Goal: Information Seeking & Learning: Learn about a topic

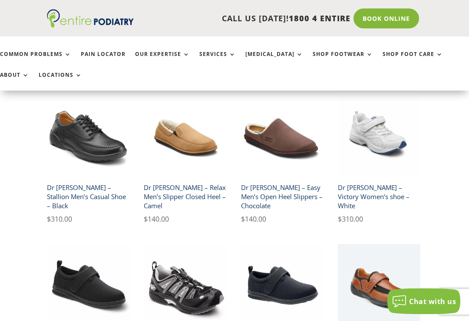
scroll to position [1118, 0]
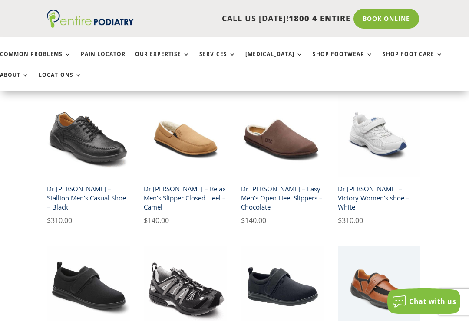
click at [384, 181] on h2 "Dr [PERSON_NAME] – Victory Women’s shoe – White" at bounding box center [379, 198] width 83 height 34
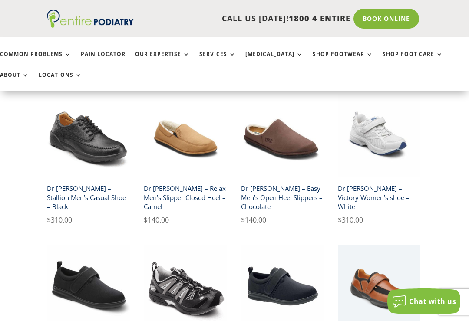
scroll to position [1132, 0]
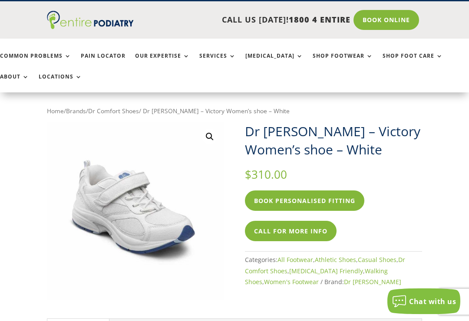
scroll to position [20, 0]
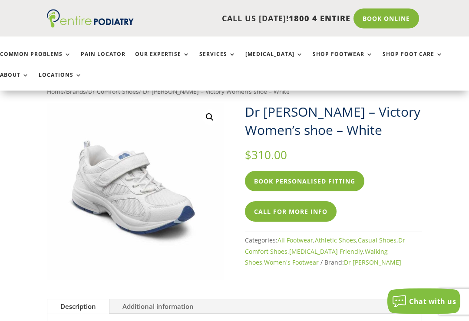
scroll to position [0, 0]
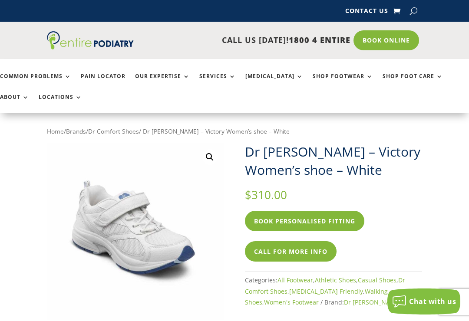
click at [127, 134] on link "Dr Comfort Shoes" at bounding box center [113, 131] width 51 height 8
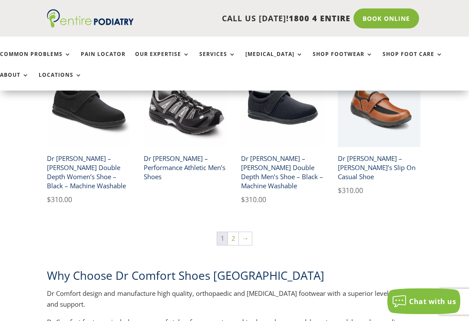
scroll to position [1303, 0]
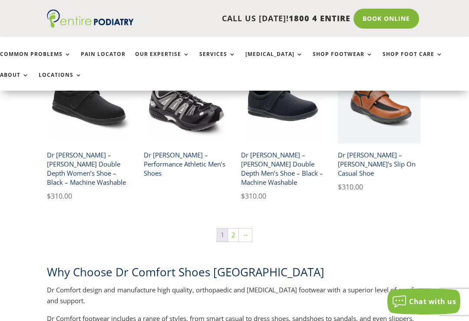
click at [229, 229] on link "2" at bounding box center [233, 235] width 10 height 13
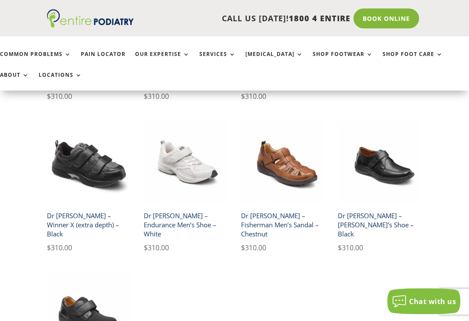
scroll to position [320, 0]
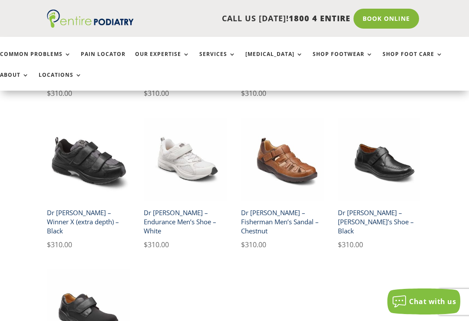
click at [185, 205] on h2 "Dr [PERSON_NAME] – Endurance Men’s Shoe – White" at bounding box center [185, 222] width 83 height 34
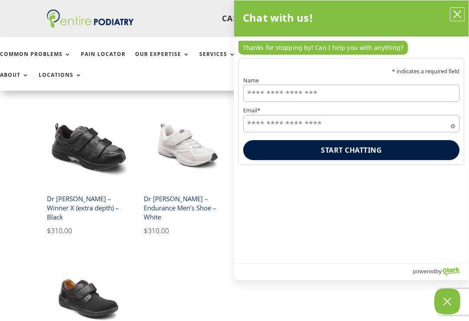
click at [462, 16] on button "close chatbox" at bounding box center [457, 14] width 14 height 13
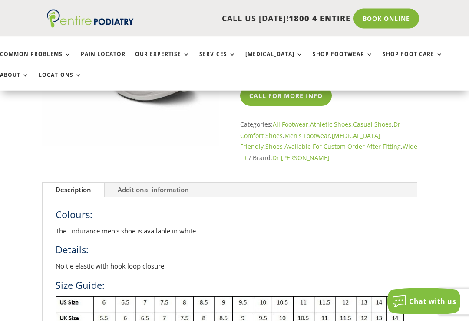
scroll to position [172, 5]
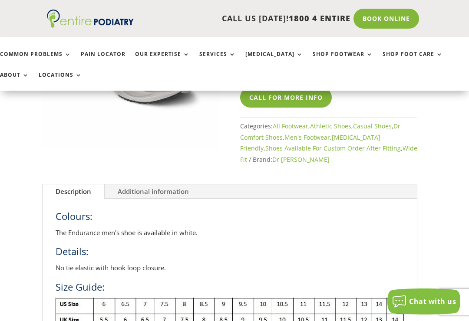
click at [151, 185] on link "Additional information" at bounding box center [153, 192] width 97 height 15
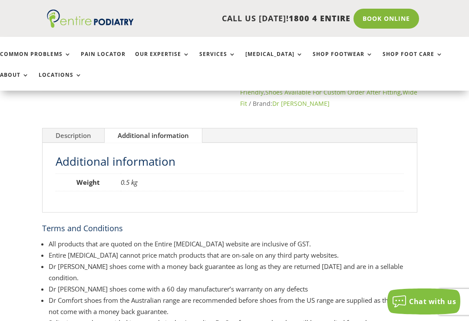
scroll to position [188, 5]
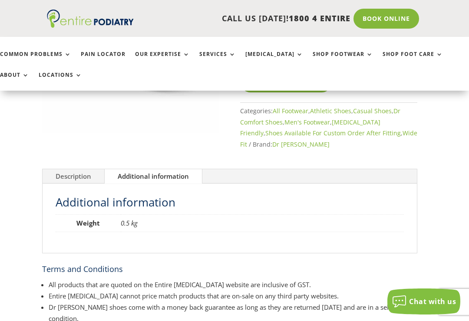
click at [76, 169] on link "Description" at bounding box center [74, 176] width 62 height 15
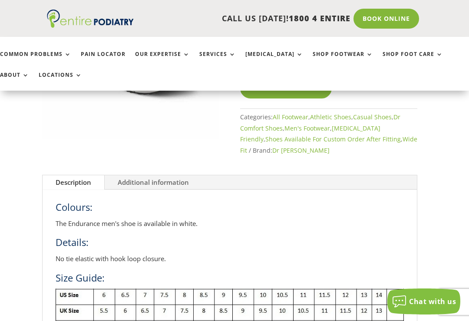
scroll to position [62, 5]
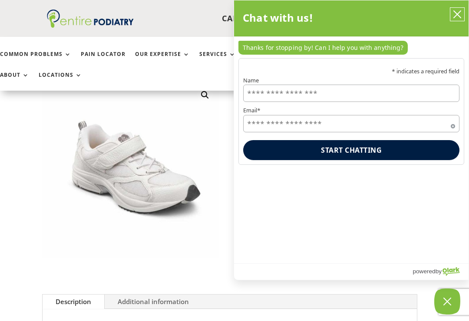
click at [456, 17] on icon "close chatbox" at bounding box center [457, 14] width 9 height 9
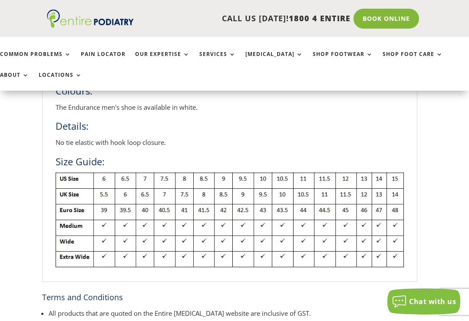
scroll to position [318, 5]
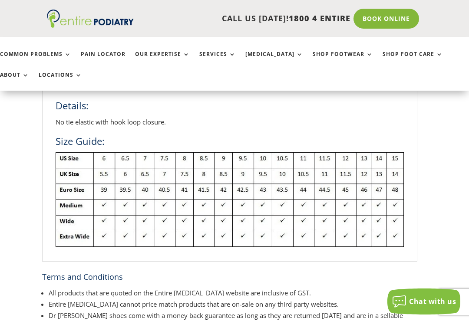
click at [11, 248] on div "Home / Brands / Dr Comfort Shoes / Dr [PERSON_NAME] – Endurance Men’s Shoe – Wh…" at bounding box center [229, 258] width 469 height 926
click at [448, 266] on div "Home / Brands / Dr Comfort Shoes / Dr [PERSON_NAME] – Endurance Men’s Shoe – Wh…" at bounding box center [229, 258] width 469 height 926
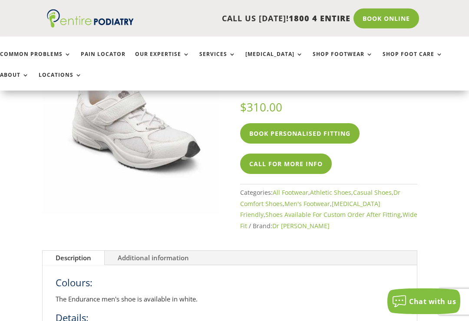
scroll to position [102, 5]
